Goal: Task Accomplishment & Management: Manage account settings

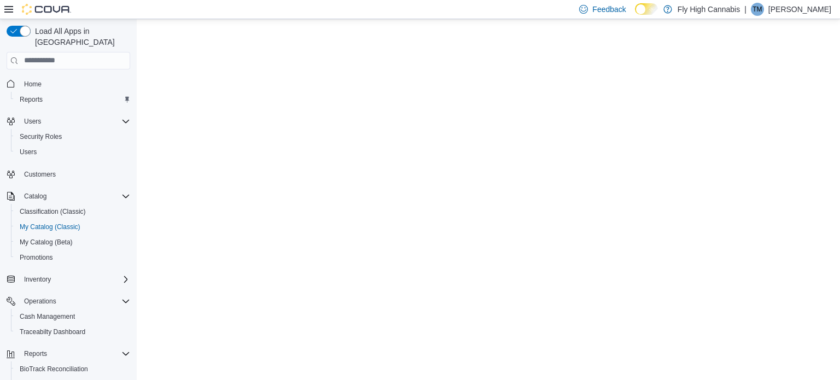
select select "**********"
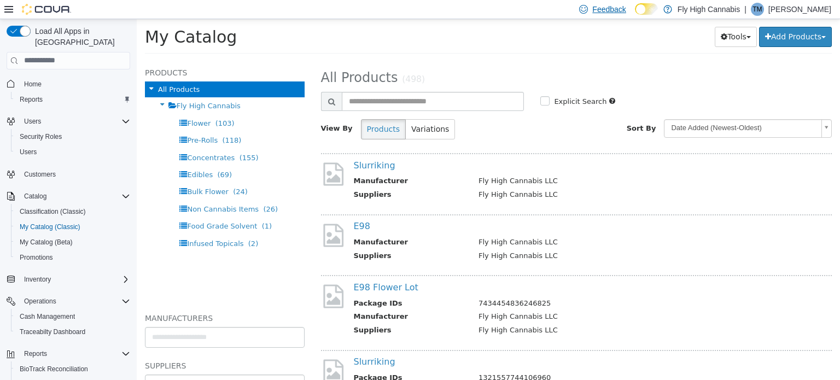
scroll to position [94, 0]
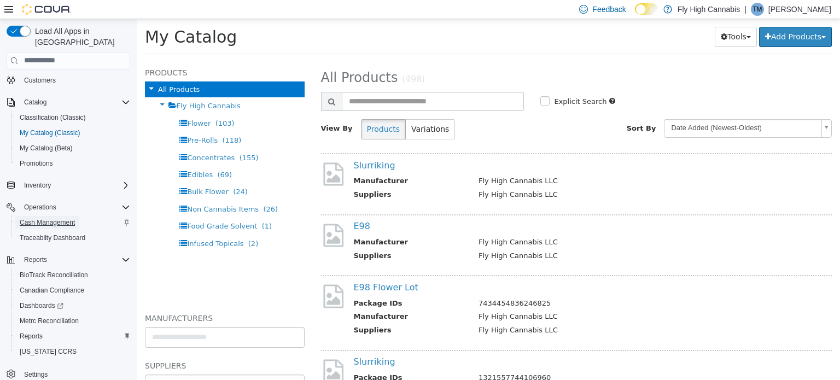
click at [54, 218] on span "Cash Management" at bounding box center [47, 222] width 55 height 9
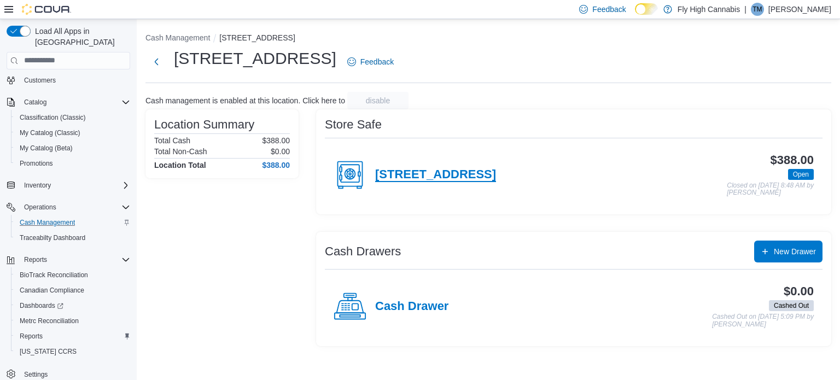
click at [471, 172] on h4 "[STREET_ADDRESS]" at bounding box center [435, 175] width 121 height 14
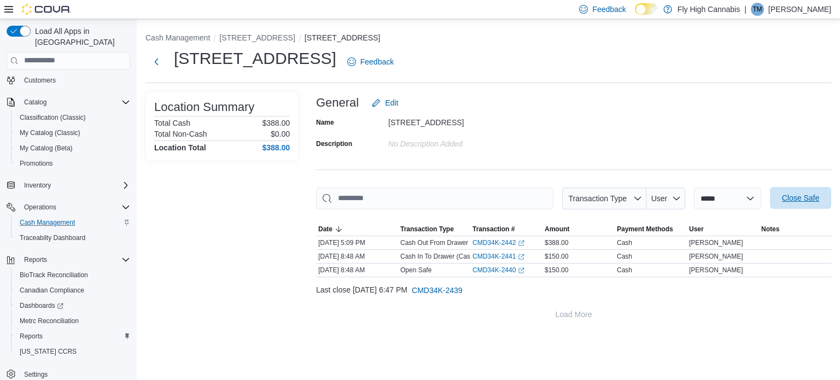
click at [806, 198] on span "Close Safe" at bounding box center [800, 197] width 37 height 11
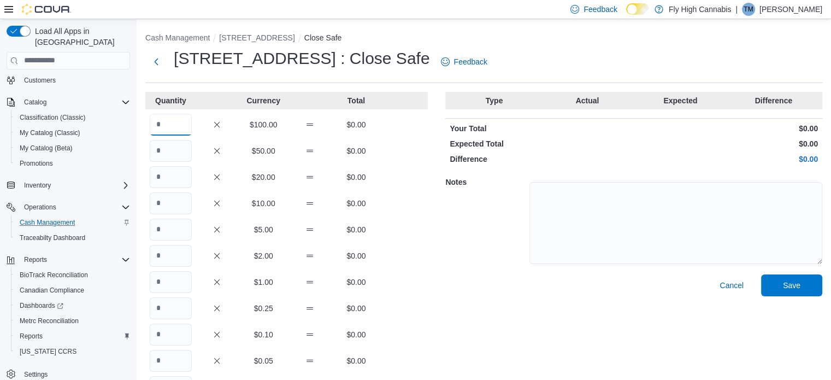
click at [171, 128] on input "Quantity" at bounding box center [171, 125] width 42 height 22
type input "*"
click at [168, 184] on input "Quantity" at bounding box center [171, 177] width 42 height 22
type input "**"
click at [176, 202] on input "Quantity" at bounding box center [171, 203] width 42 height 22
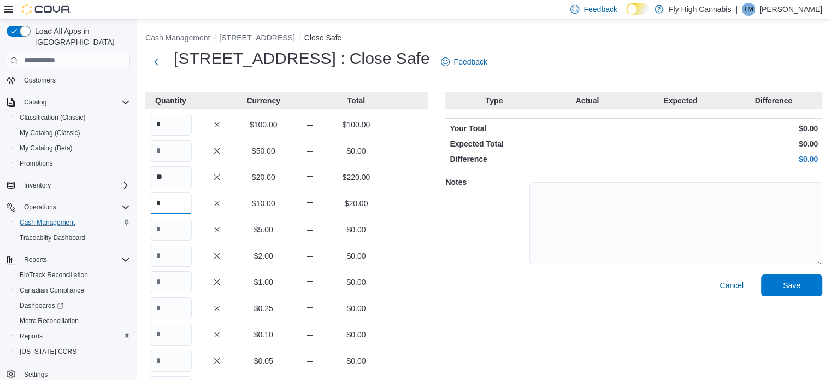
type input "*"
click at [168, 233] on input "Quantity" at bounding box center [171, 230] width 42 height 22
type input "*"
click at [174, 260] on input "Quantity" at bounding box center [171, 256] width 42 height 22
click at [172, 292] on input "Quantity" at bounding box center [171, 282] width 42 height 22
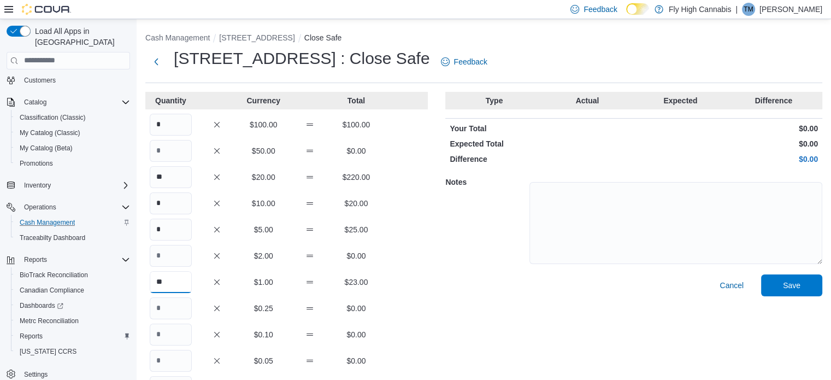
type input "**"
click at [456, 305] on div "Cancel Save" at bounding box center [633, 365] width 377 height 183
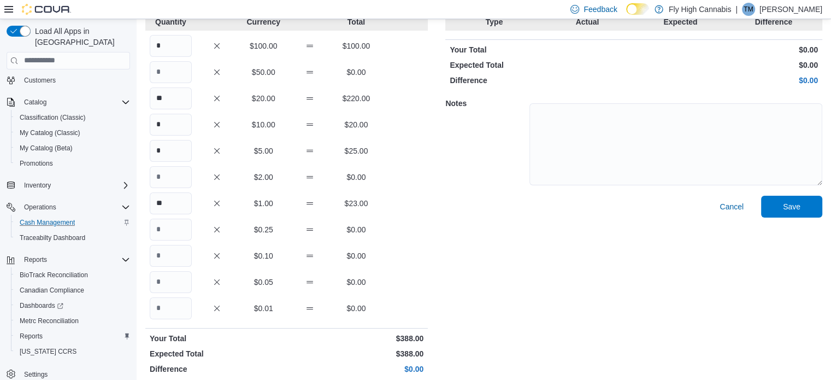
scroll to position [86, 0]
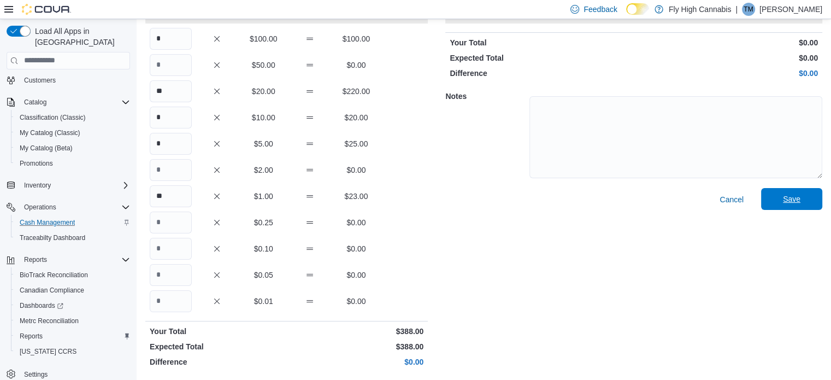
click at [811, 207] on span "Save" at bounding box center [792, 199] width 48 height 22
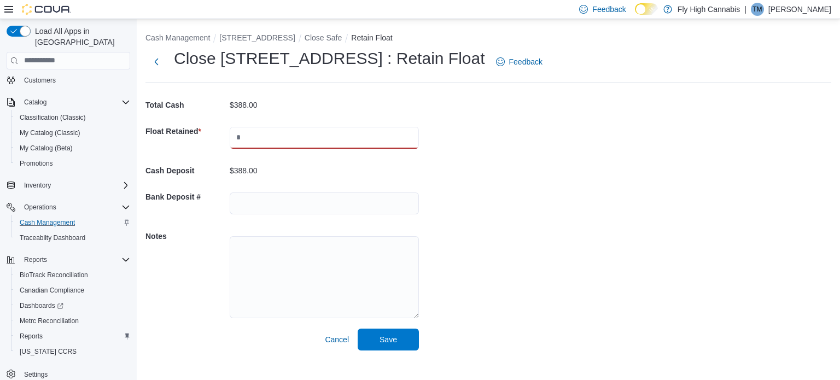
click at [237, 139] on input "text" at bounding box center [324, 138] width 189 height 22
type input "***"
click at [531, 299] on div "Cash Management [STREET_ADDRESS][GEOGRAPHIC_DATA] Safe Retain Float Close [STRE…" at bounding box center [488, 189] width 703 height 340
click at [409, 344] on span "Save" at bounding box center [388, 339] width 48 height 22
